Goal: Information Seeking & Learning: Learn about a topic

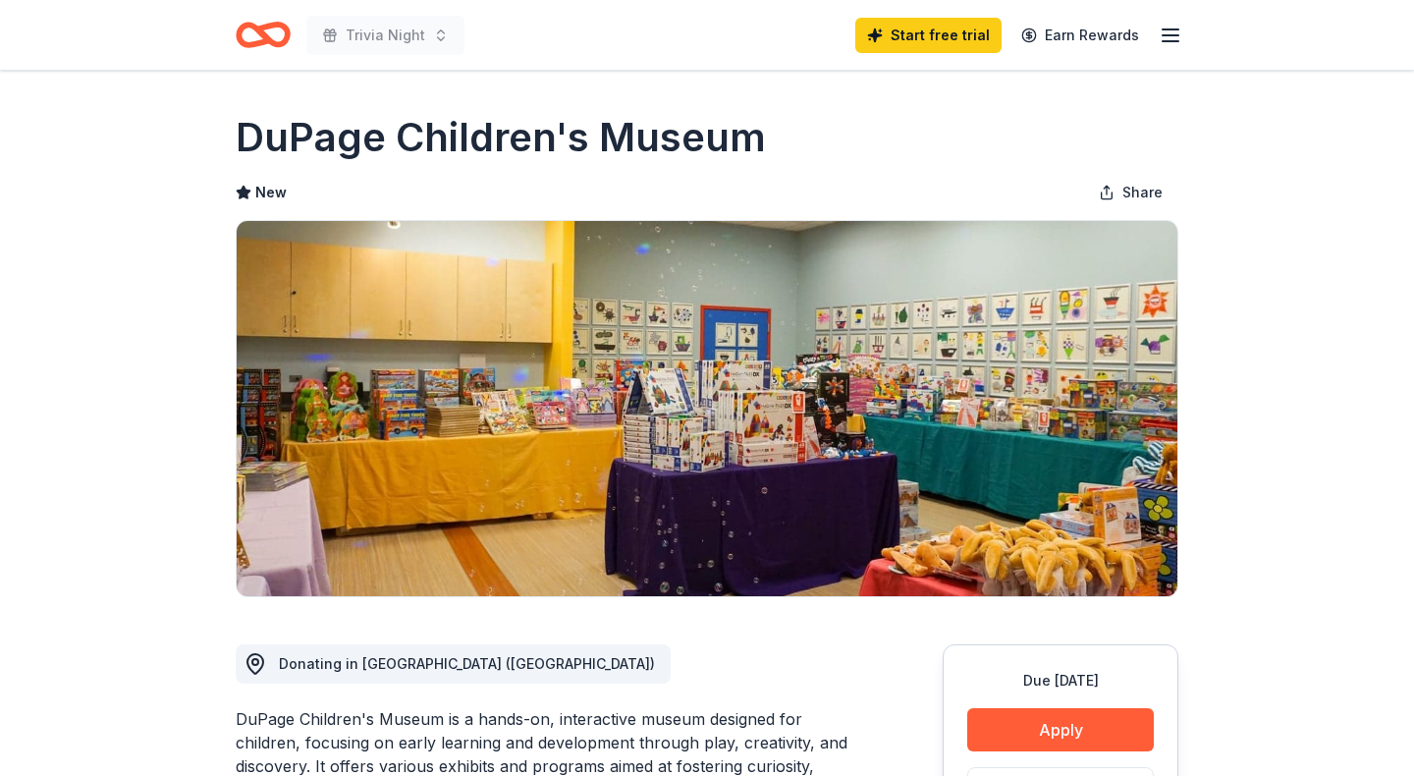
scroll to position [15, 0]
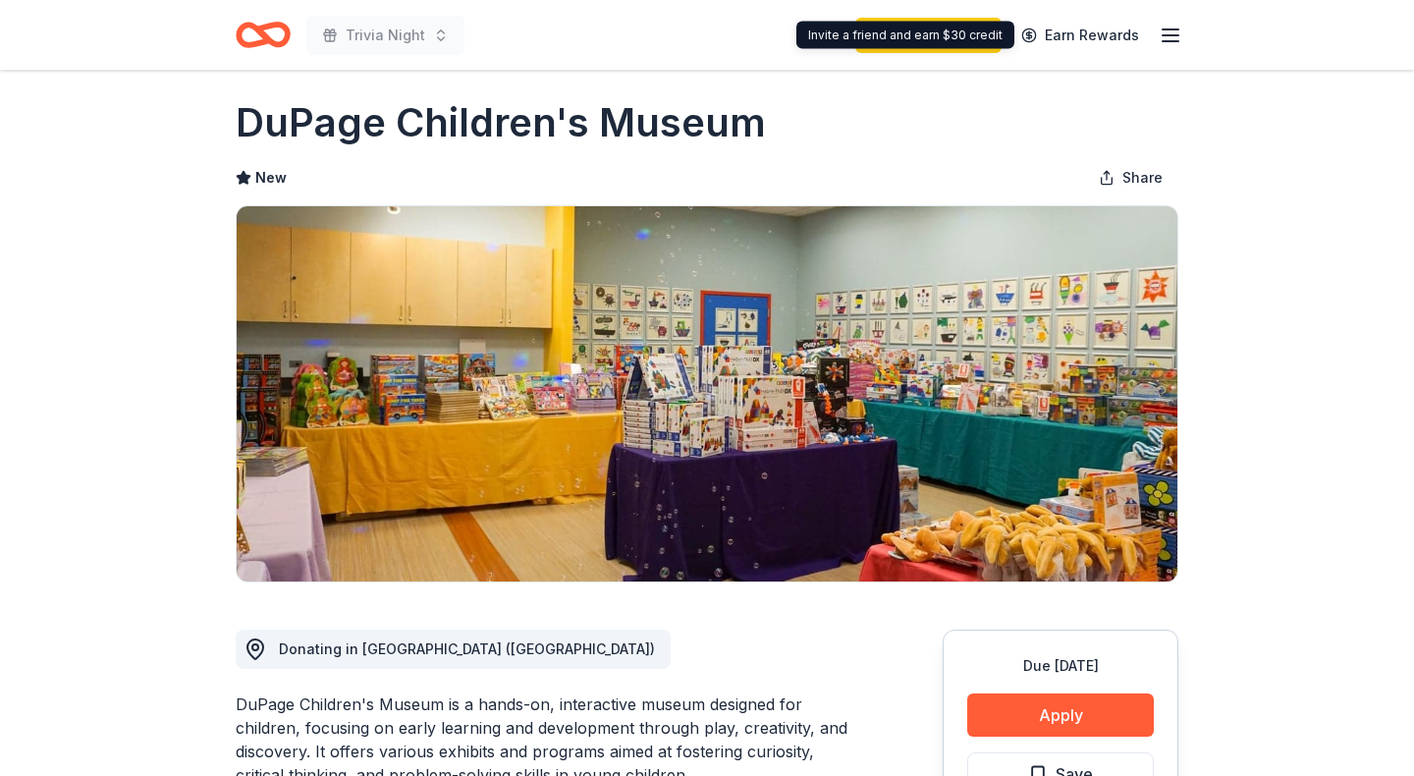
click at [1169, 35] on icon "button" at bounding box center [1171, 36] width 24 height 24
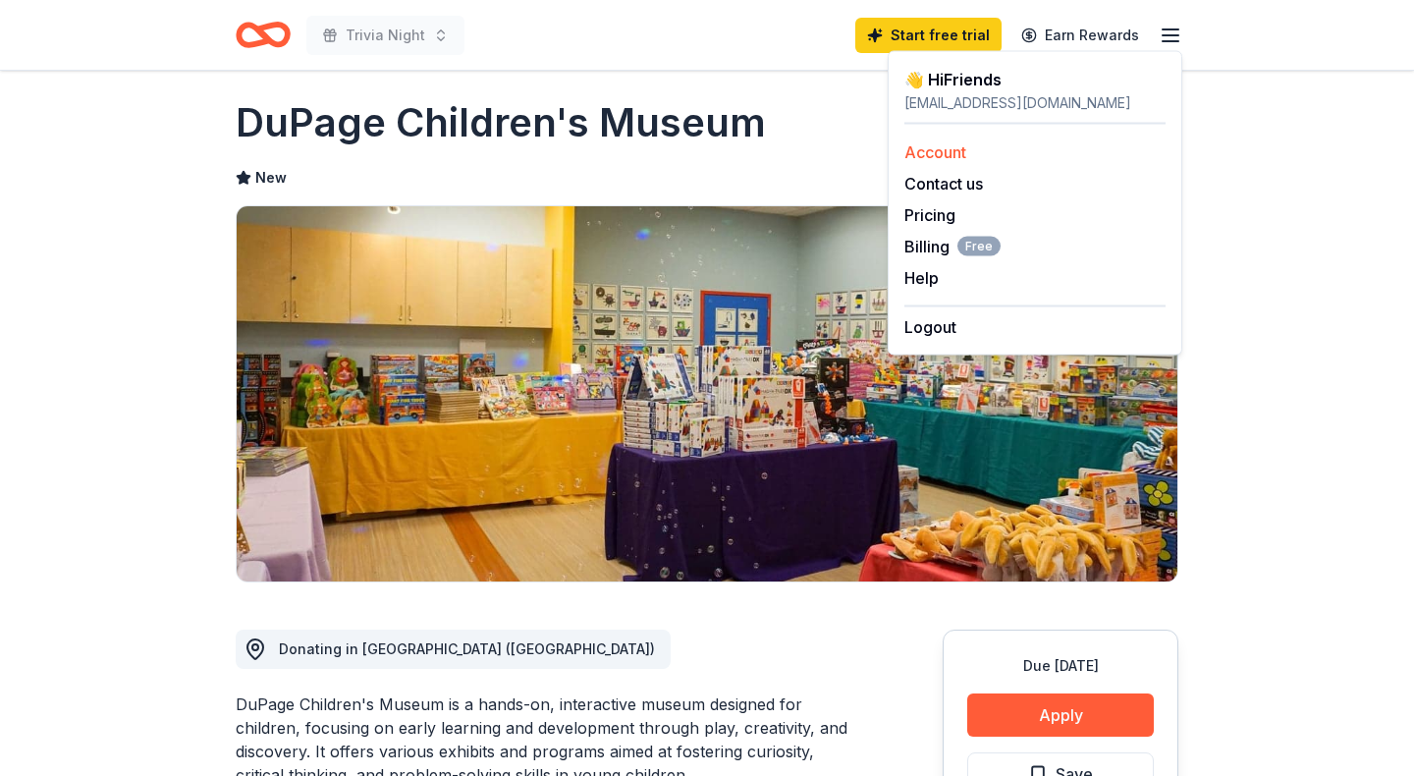
click at [927, 153] on link "Account" at bounding box center [936, 152] width 62 height 20
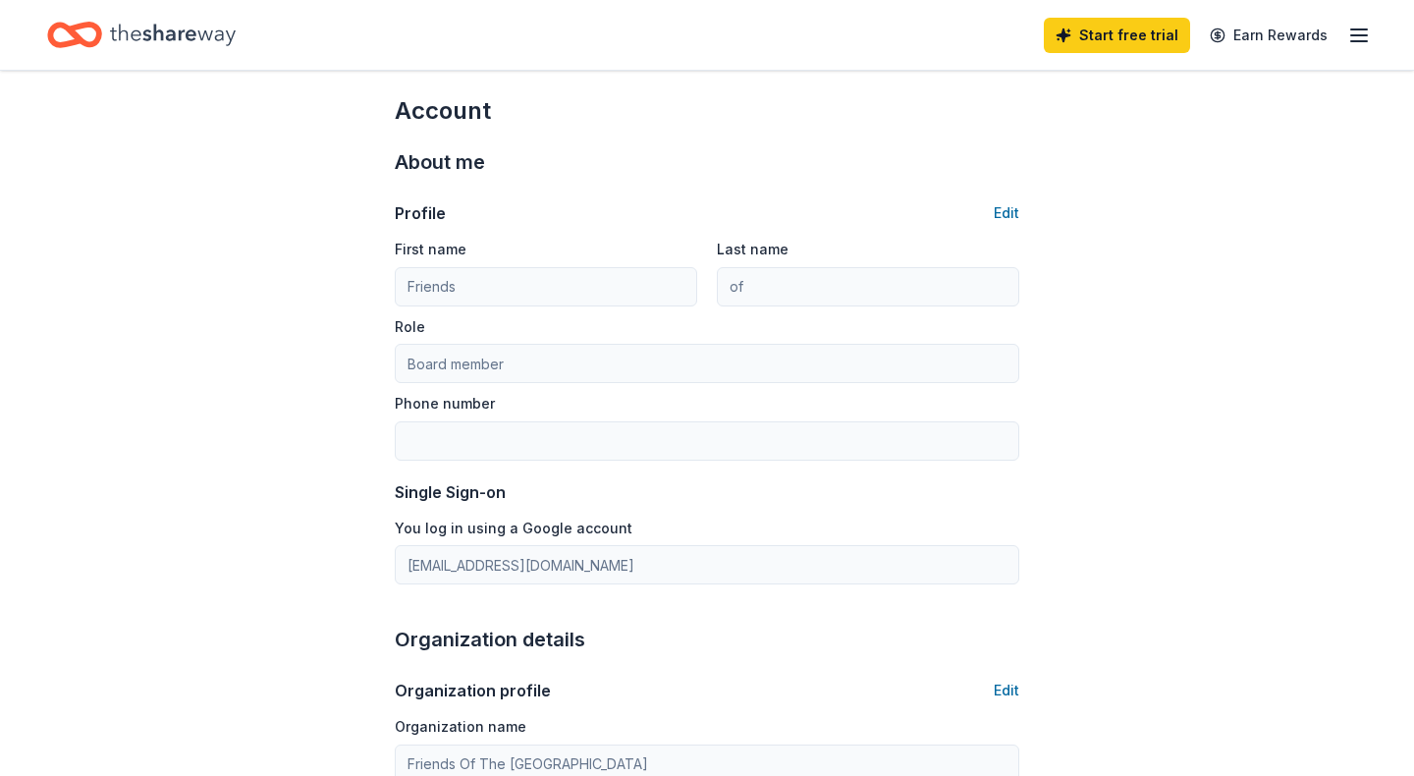
click at [182, 32] on icon "Home" at bounding box center [173, 35] width 126 height 40
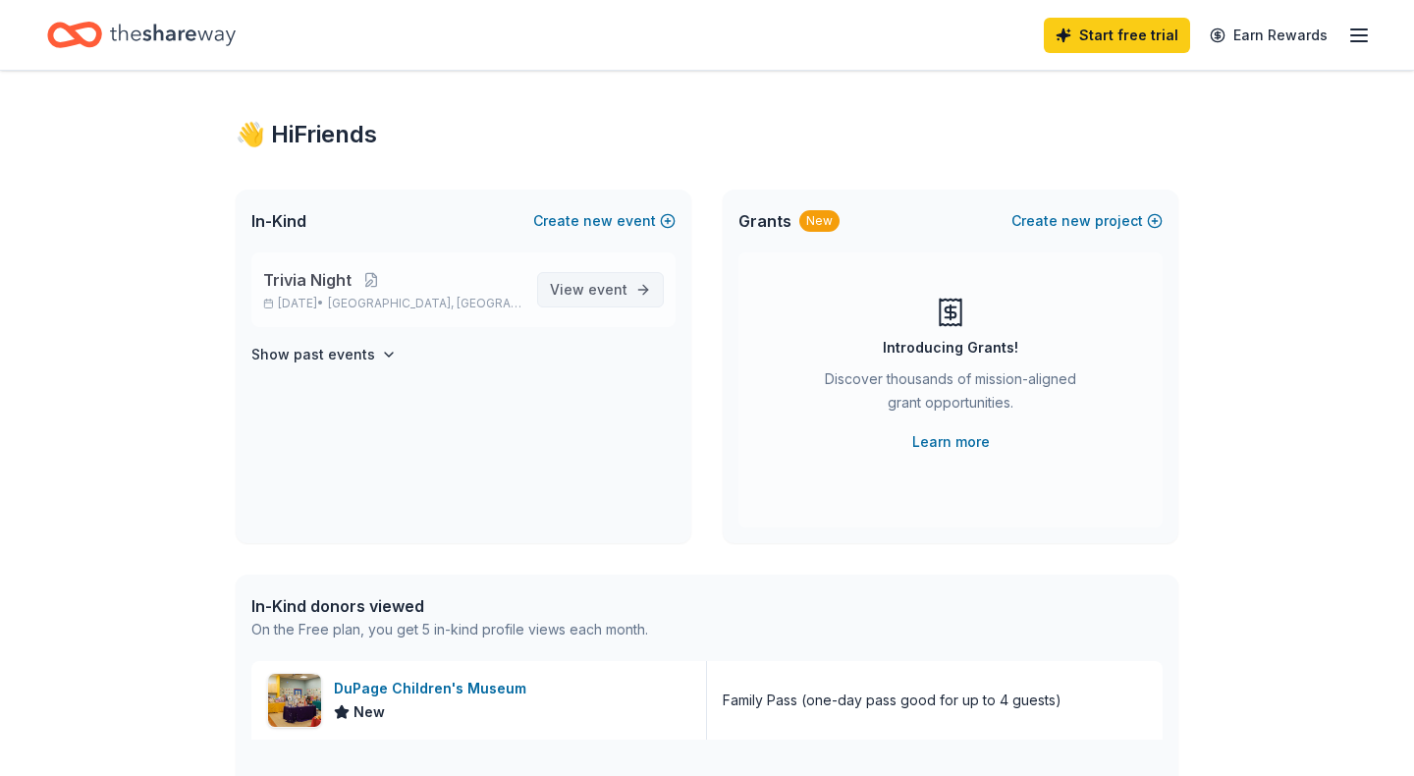
click at [599, 289] on span "event" at bounding box center [607, 289] width 39 height 17
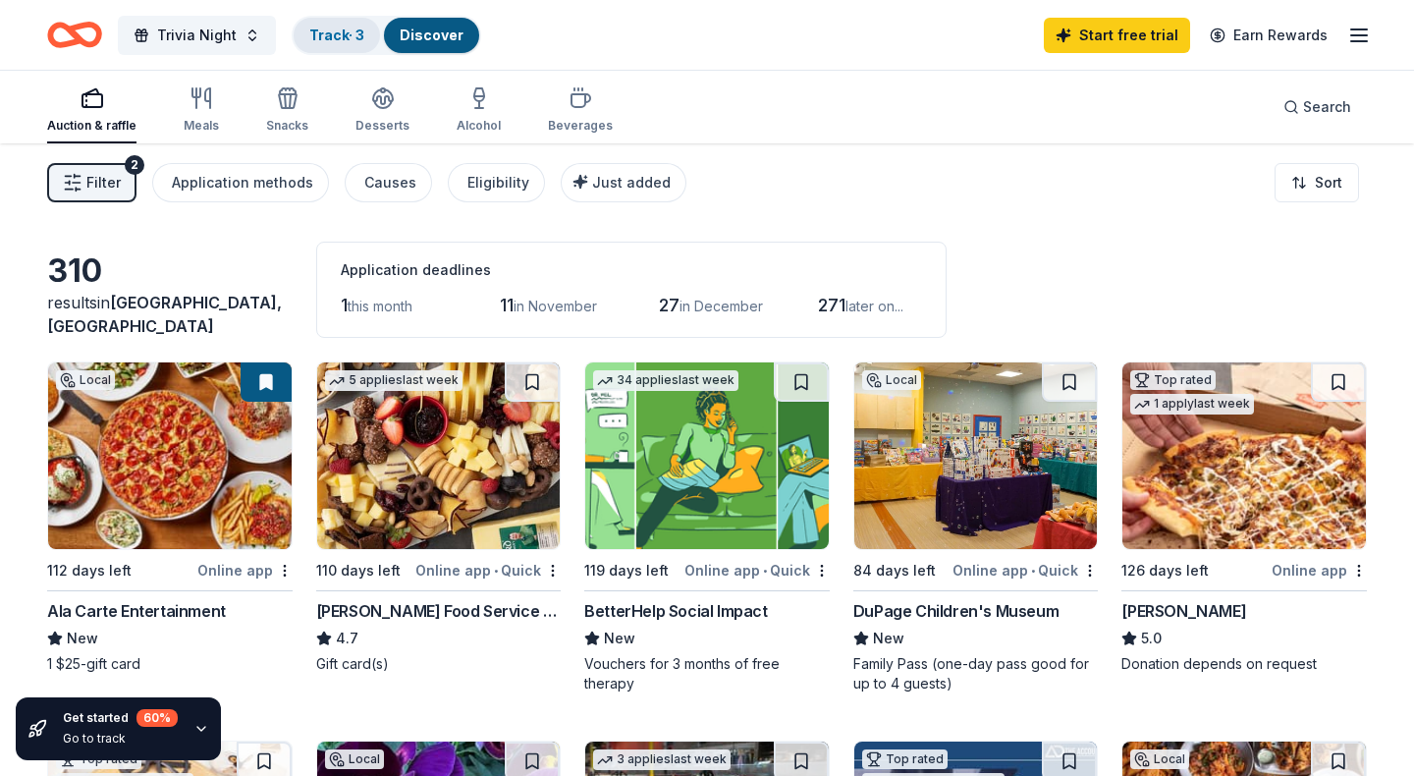
click at [335, 36] on link "Track · 3" at bounding box center [336, 35] width 55 height 17
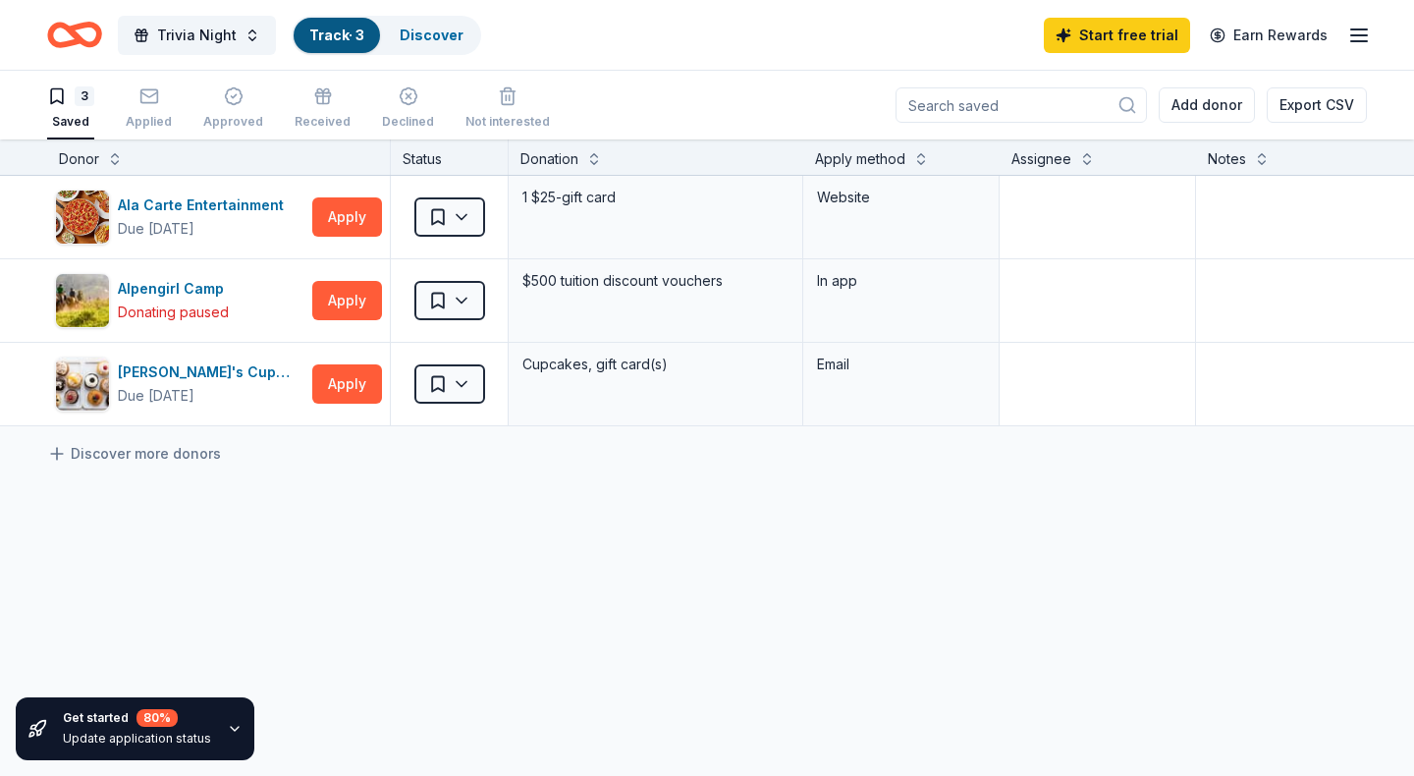
click at [419, 523] on div "Ala Carte Entertainment Due [DATE] Apply Saved 1 $25-gift card Website Alpengir…" at bounding box center [769, 486] width 1538 height 620
click at [1360, 33] on icon "button" at bounding box center [1360, 36] width 24 height 24
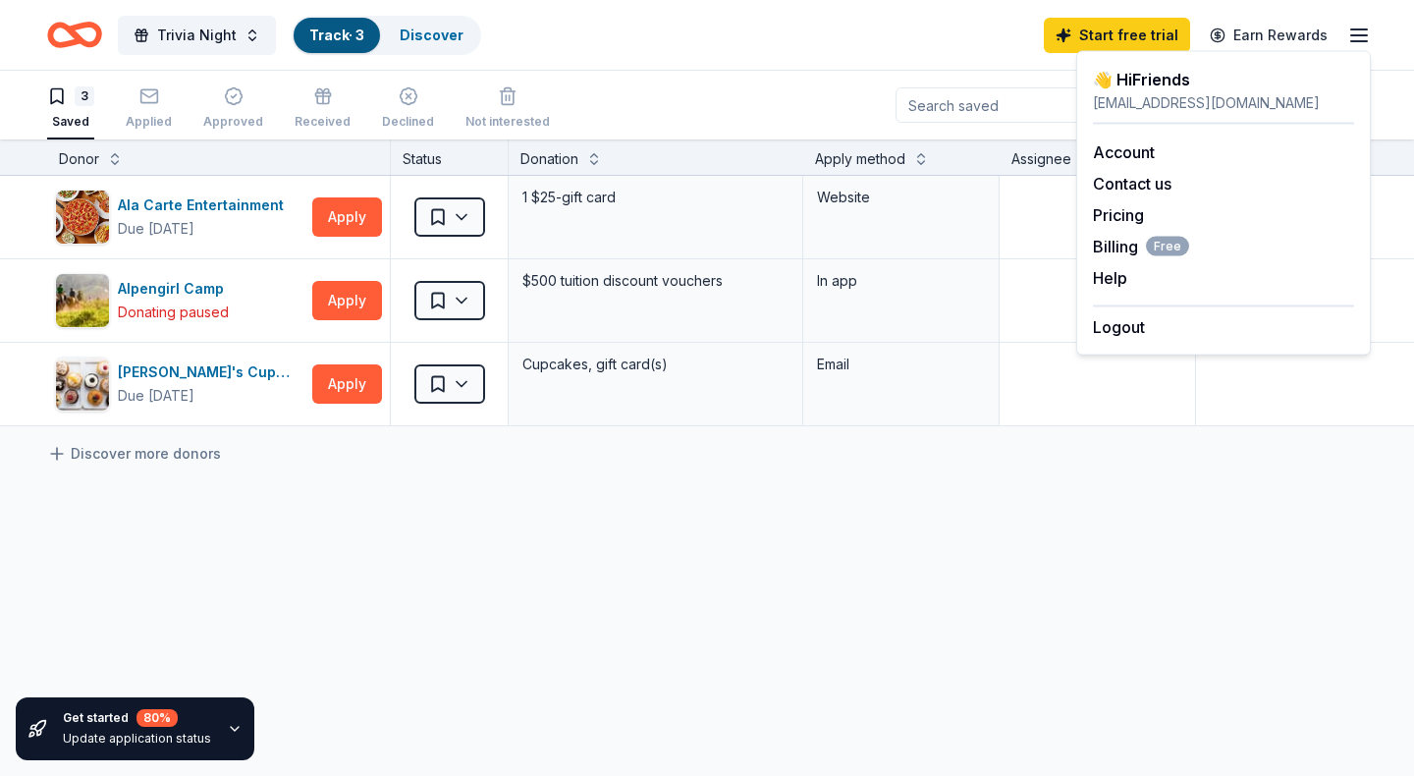
click at [1172, 87] on div "👋 Hi Friends" at bounding box center [1223, 80] width 261 height 24
click at [572, 44] on div "Trivia Night Track · 3 Discover Start free trial Earn Rewards" at bounding box center [707, 35] width 1320 height 46
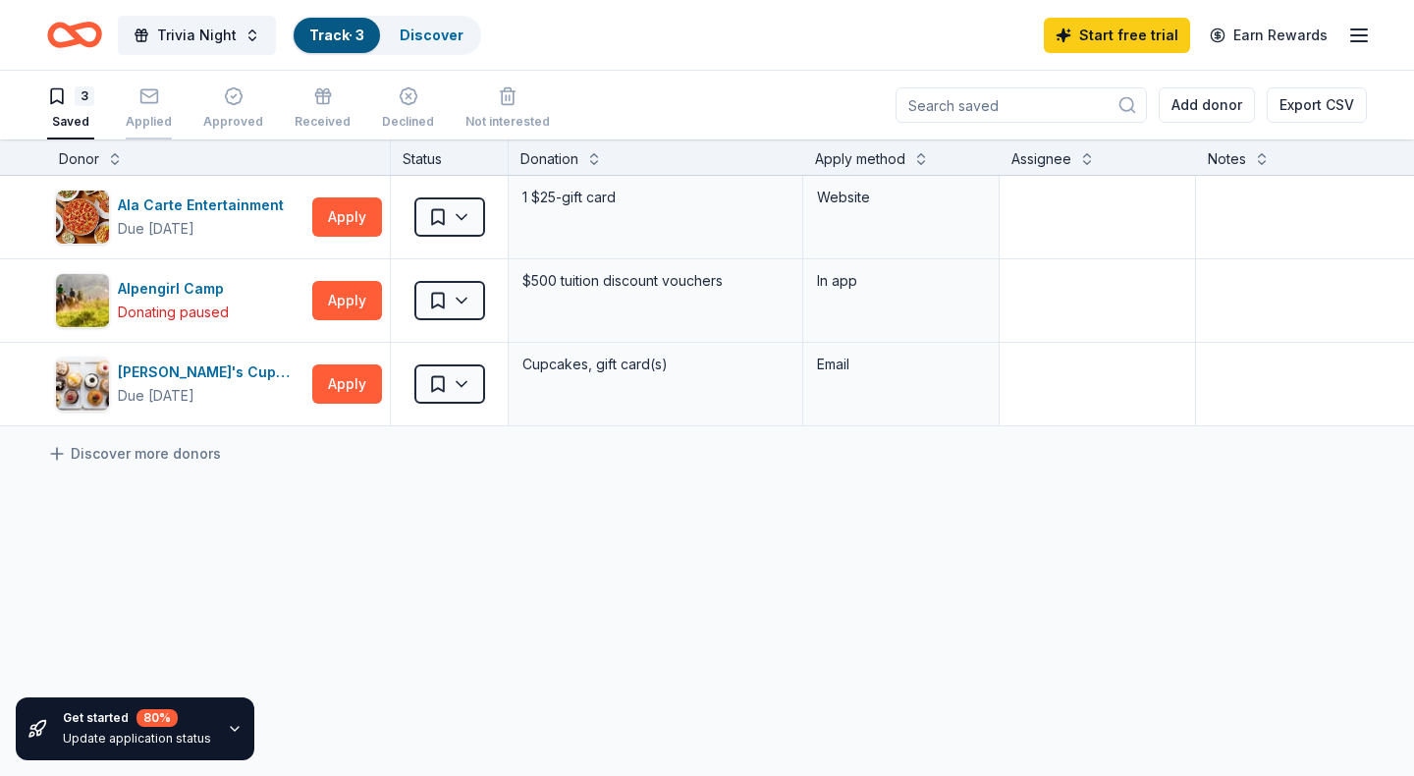
click at [149, 92] on icon "button" at bounding box center [149, 96] width 20 height 20
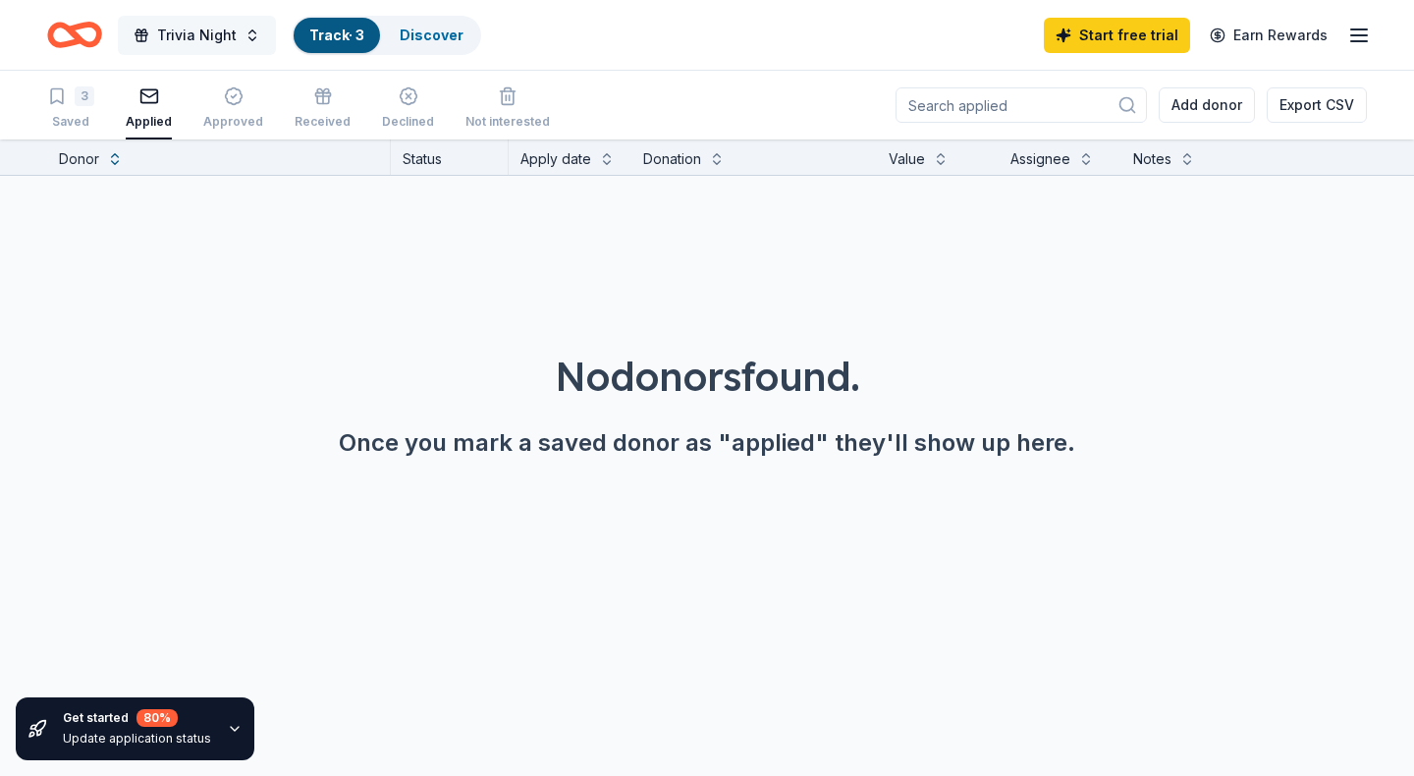
click at [228, 27] on span "Trivia Night" at bounding box center [197, 36] width 80 height 24
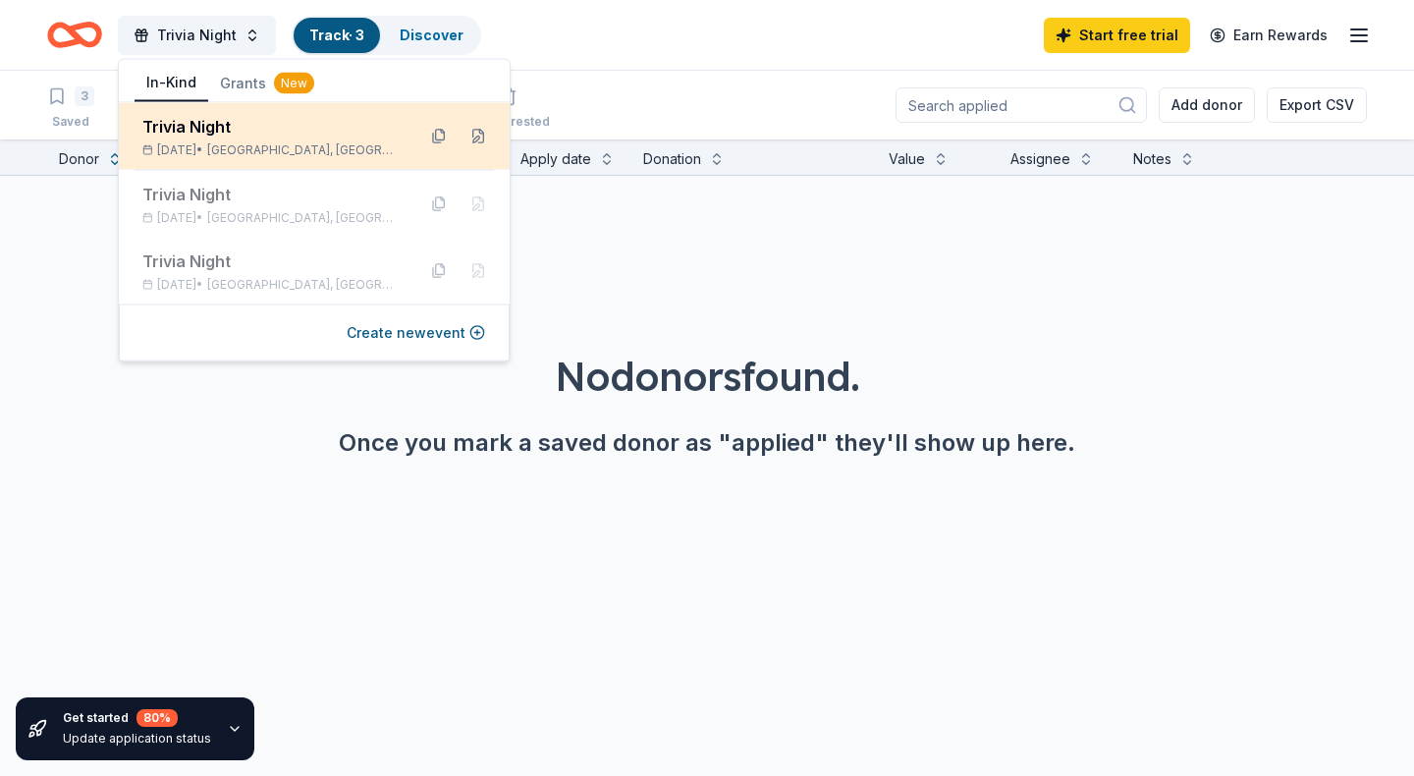
click at [278, 134] on div "Trivia Night" at bounding box center [270, 127] width 257 height 24
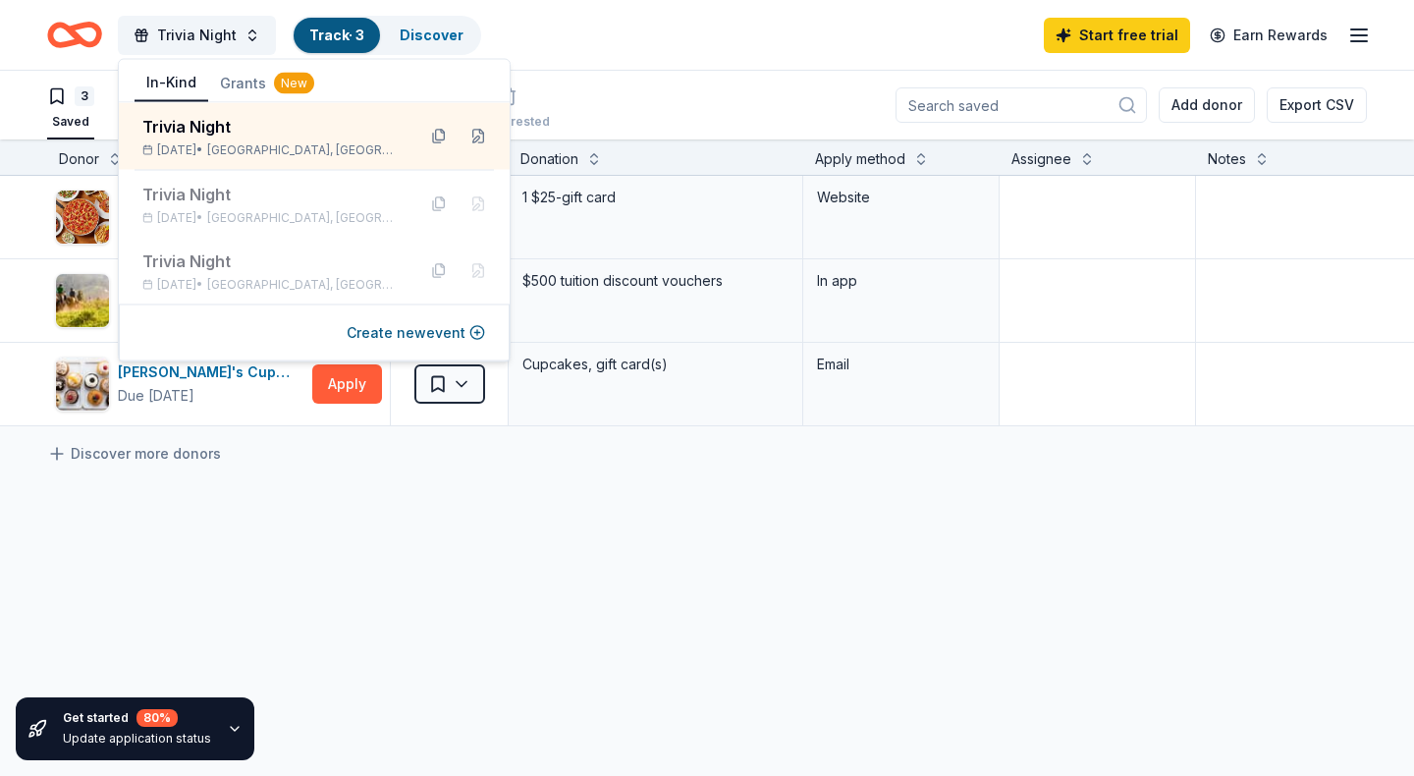
click at [634, 75] on div "3 Saved Applied Approved Received Declined Not interested Add donor Export CSV" at bounding box center [707, 105] width 1320 height 69
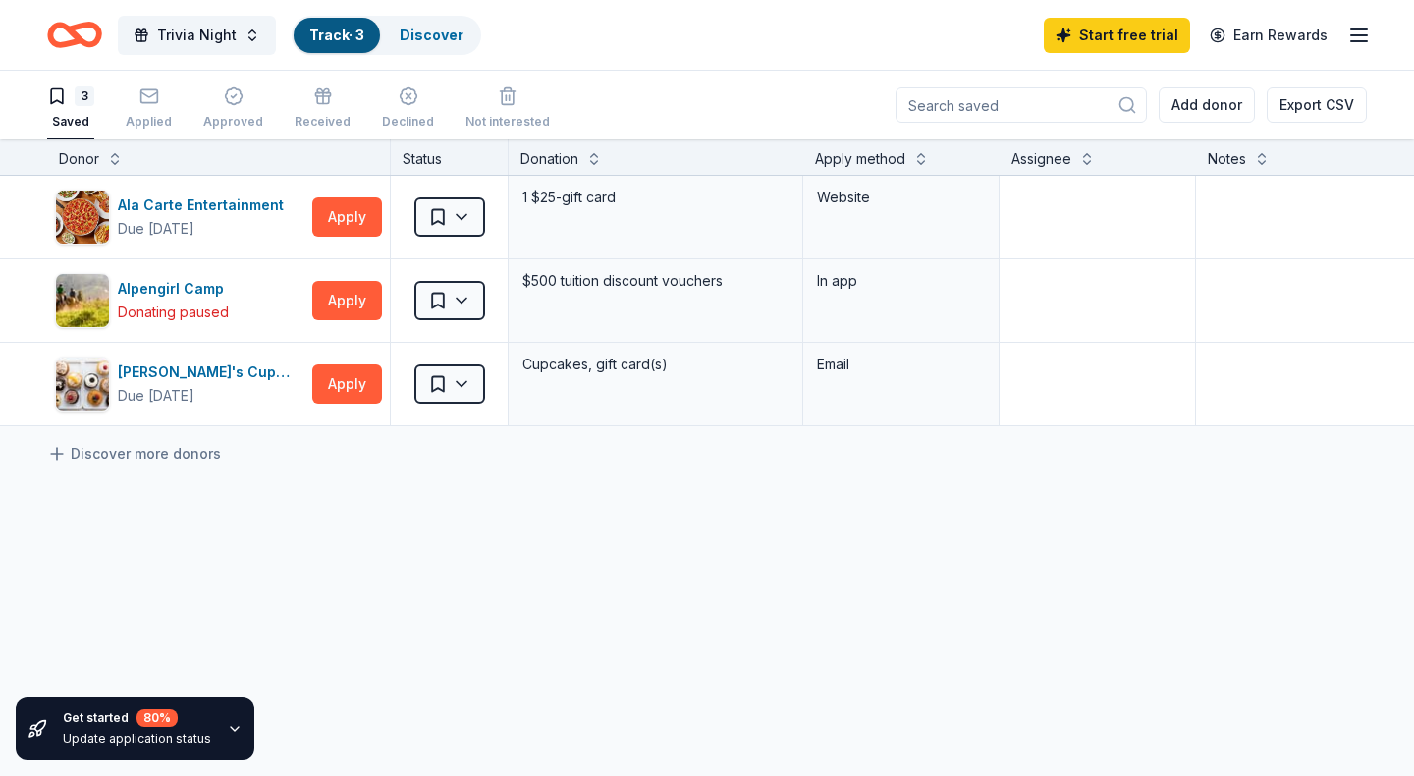
click at [77, 37] on icon "Home" at bounding box center [84, 35] width 30 height 20
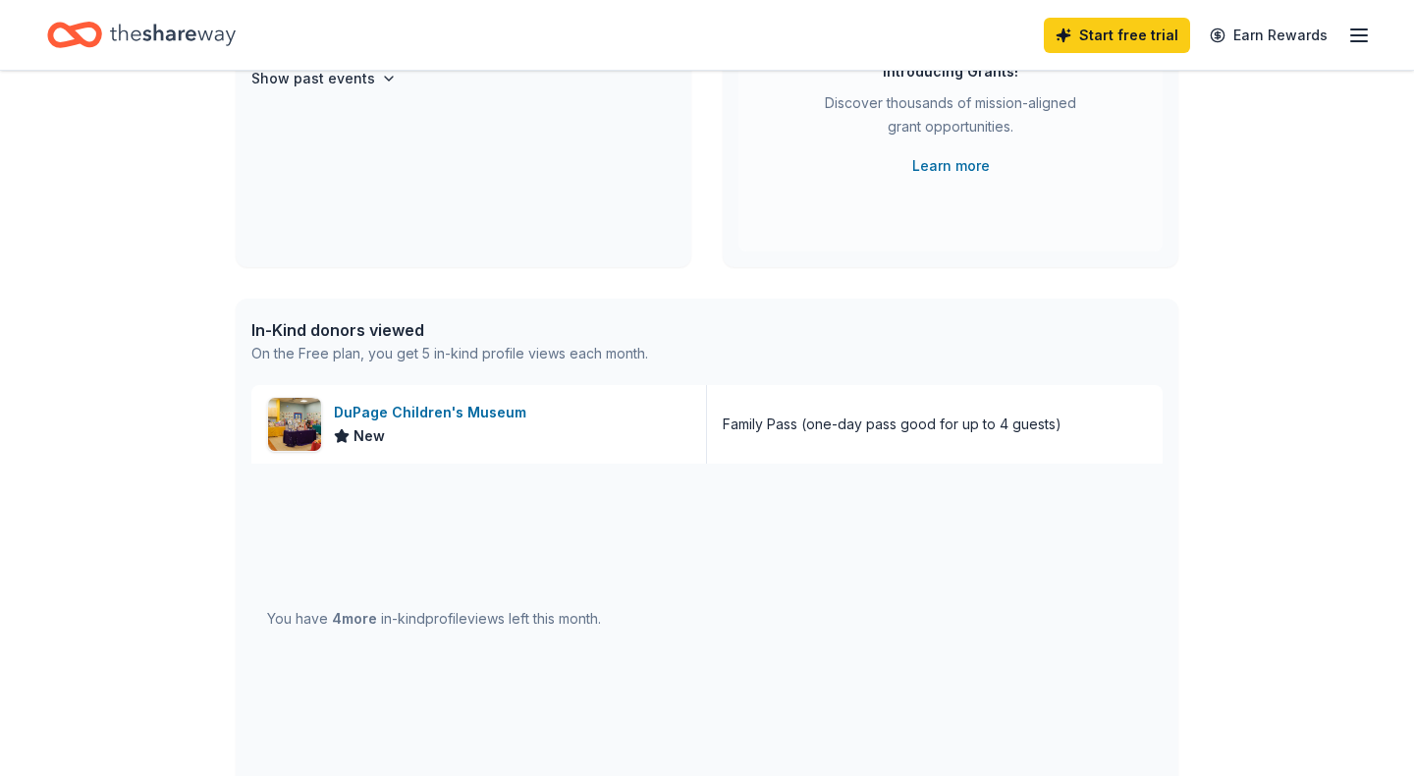
scroll to position [337, 0]
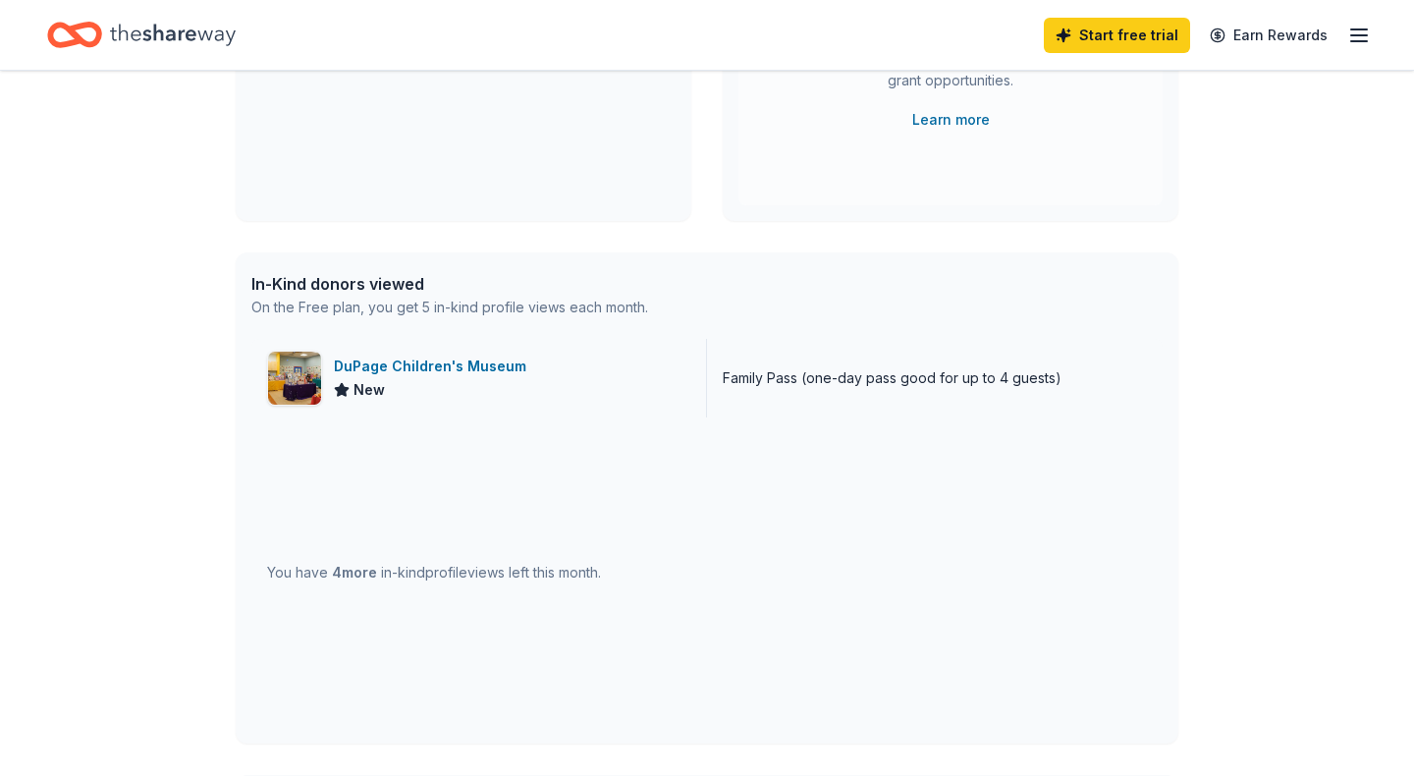
click at [485, 364] on div "DuPage Children's Museum" at bounding box center [434, 367] width 200 height 24
click at [478, 575] on div "You have 4 more in-kind profile views left this month." at bounding box center [434, 573] width 334 height 24
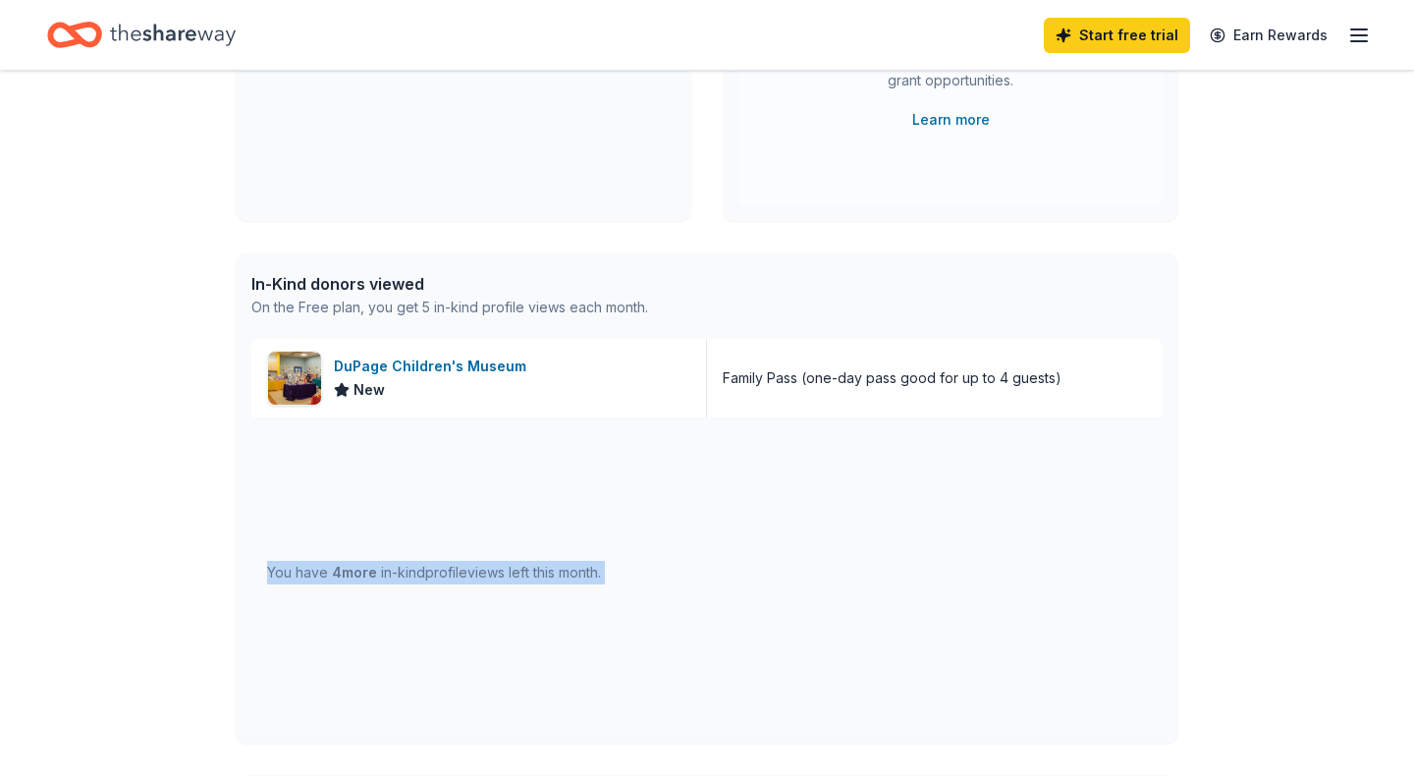
click at [478, 575] on div "You have 4 more in-kind profile views left this month." at bounding box center [434, 573] width 334 height 24
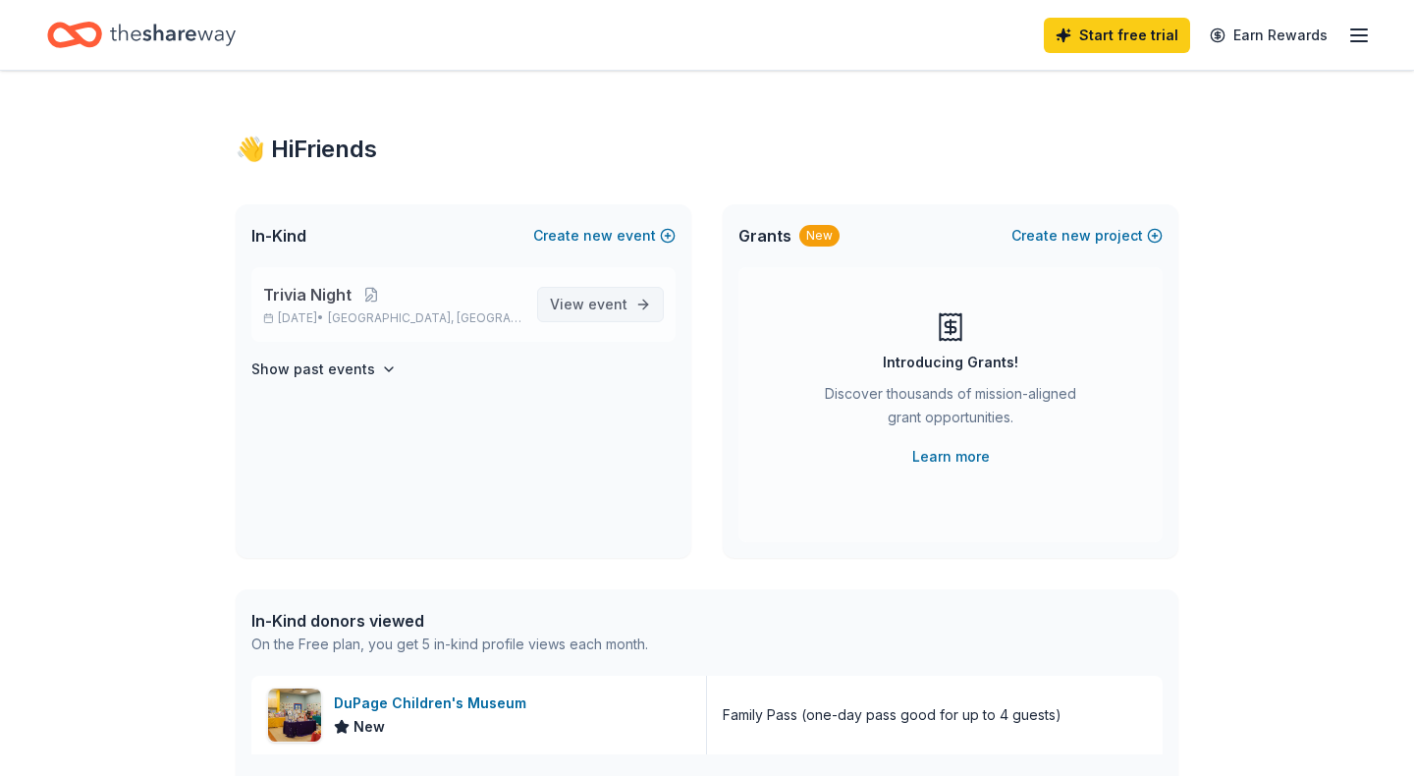
click at [585, 303] on span "View event" at bounding box center [589, 305] width 78 height 24
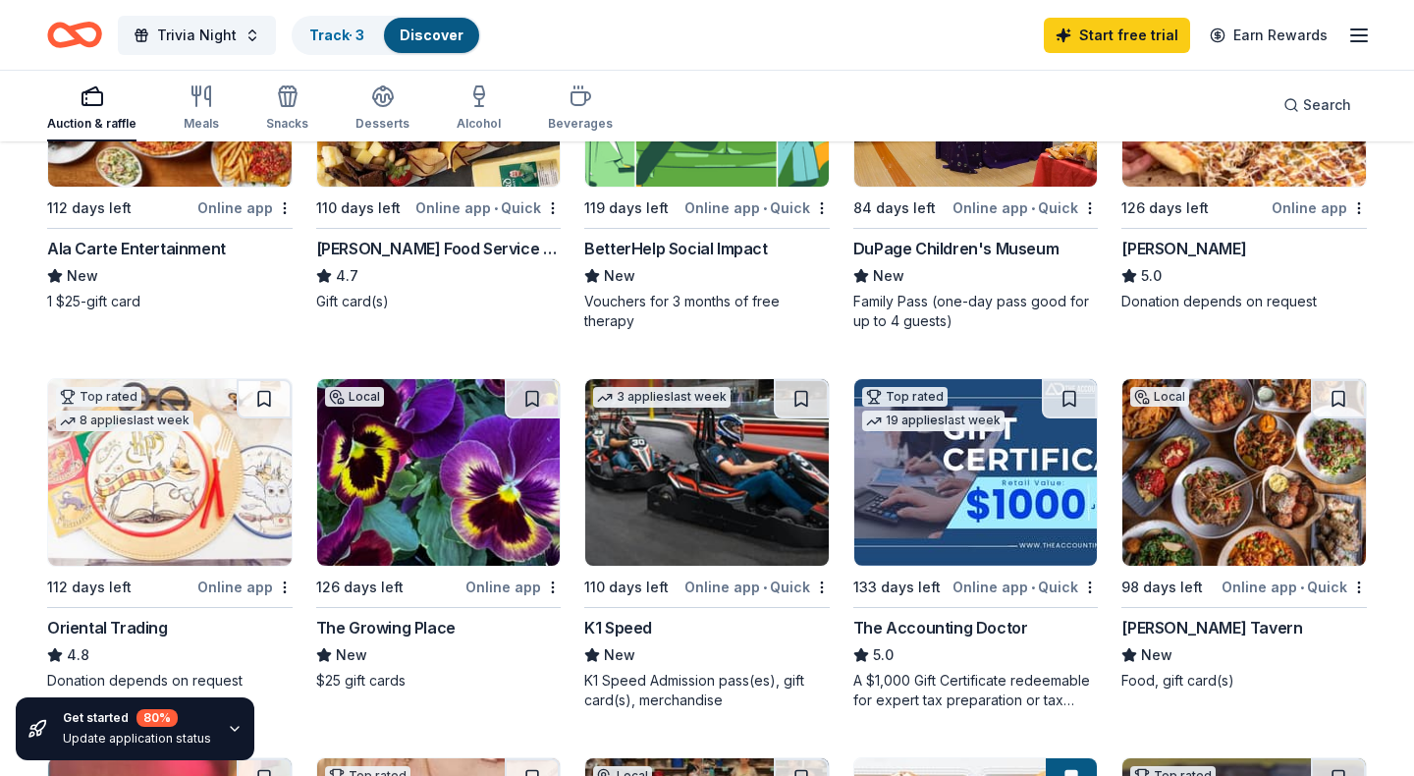
scroll to position [357, 0]
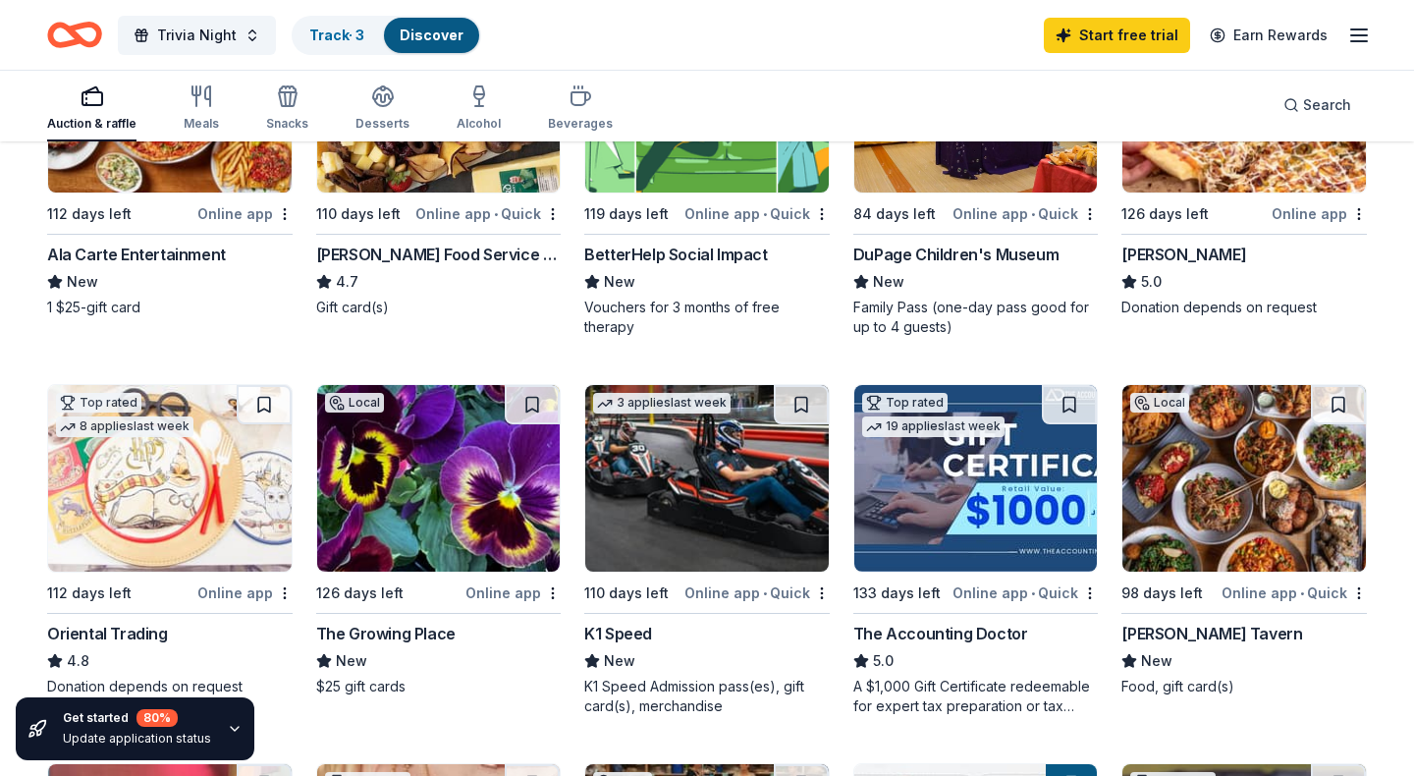
click at [1162, 248] on div "[PERSON_NAME]" at bounding box center [1184, 255] width 125 height 24
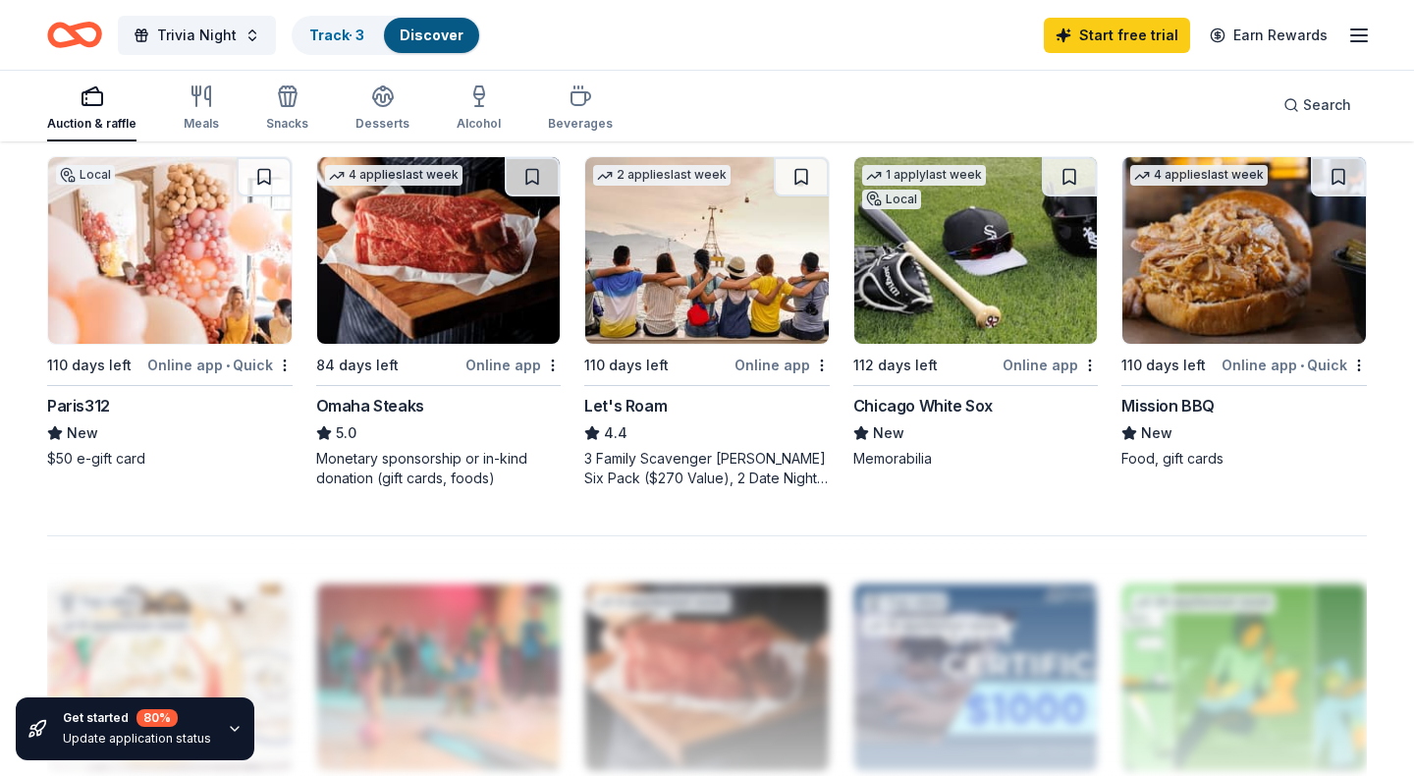
scroll to position [1340, 0]
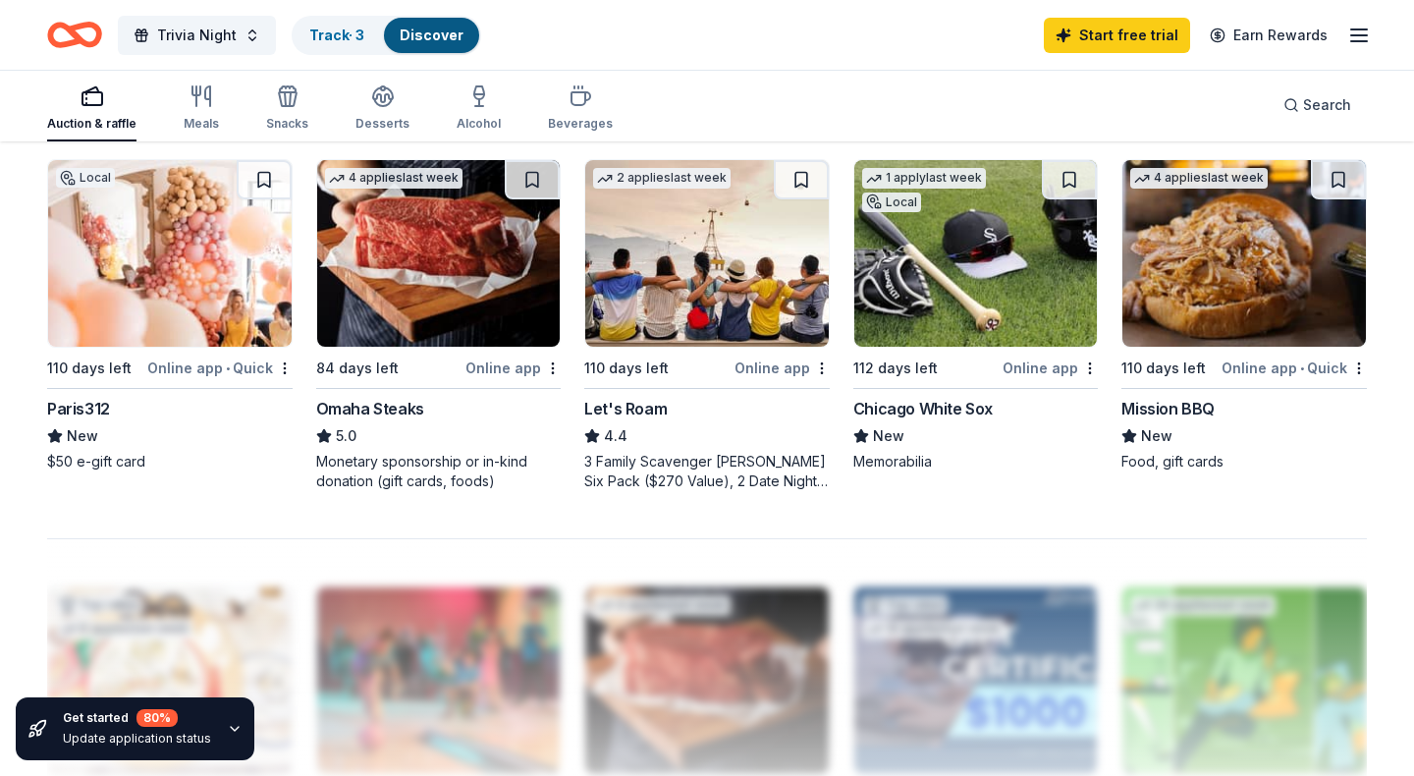
click at [939, 408] on div "Chicago White Sox" at bounding box center [923, 409] width 139 height 24
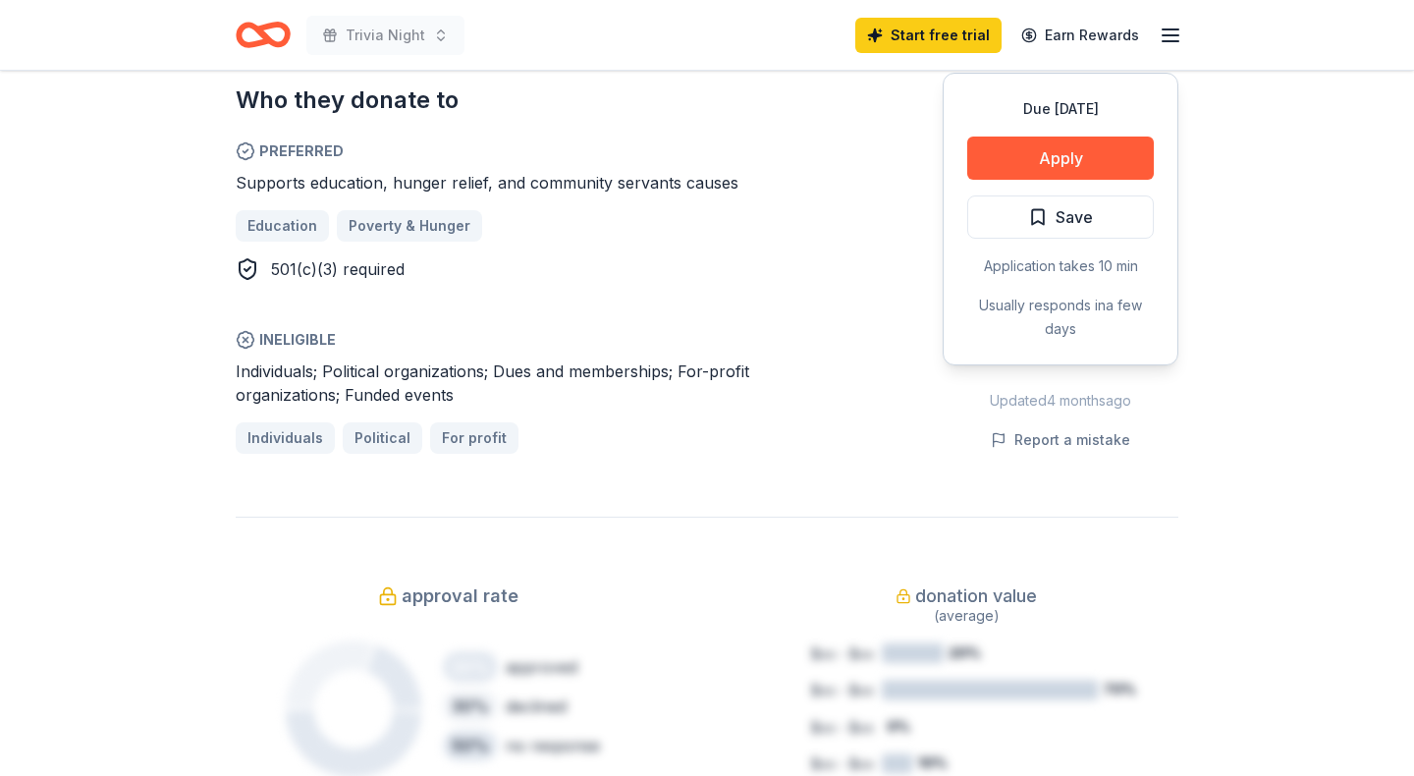
scroll to position [1138, 0]
